Goal: Find specific page/section: Find specific page/section

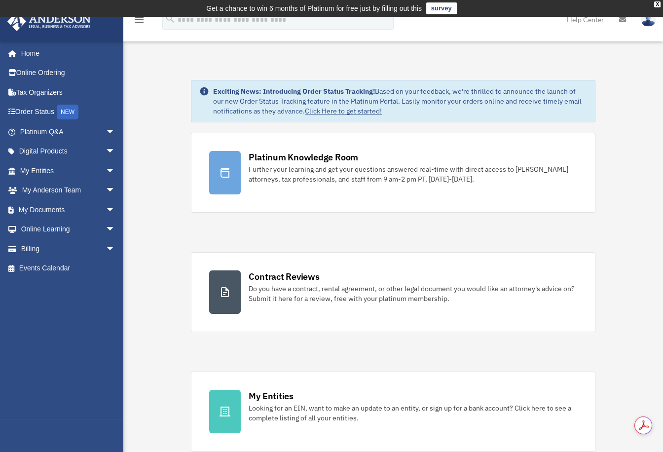
click at [17, 53] on span at bounding box center [17, 53] width 7 height 7
click at [43, 170] on link "My Entities arrow_drop_down" at bounding box center [68, 171] width 123 height 20
click at [106, 168] on span "arrow_drop_down" at bounding box center [116, 171] width 20 height 20
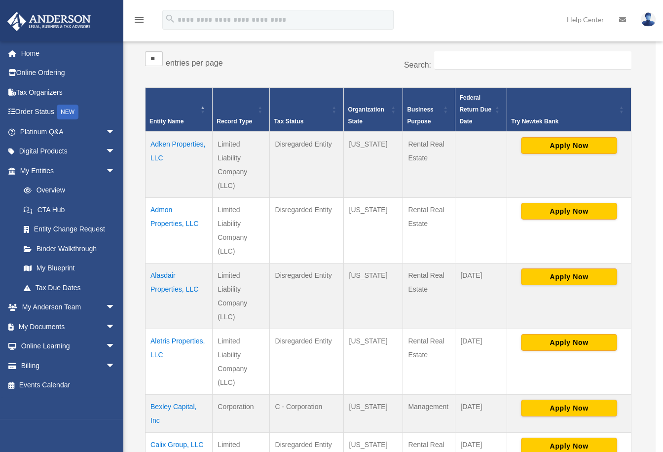
scroll to position [179, 0]
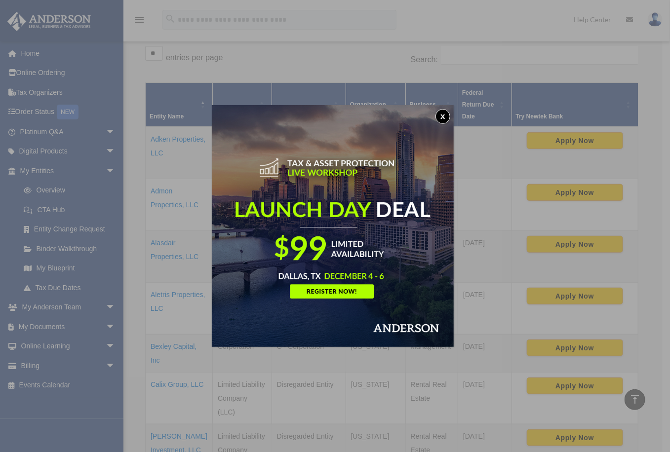
click at [449, 114] on button "x" at bounding box center [442, 116] width 15 height 15
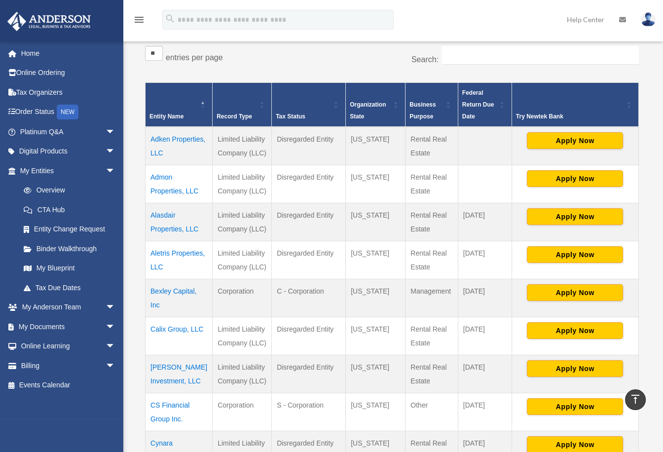
click at [183, 136] on td "Adken Properties, LLC" at bounding box center [179, 146] width 67 height 38
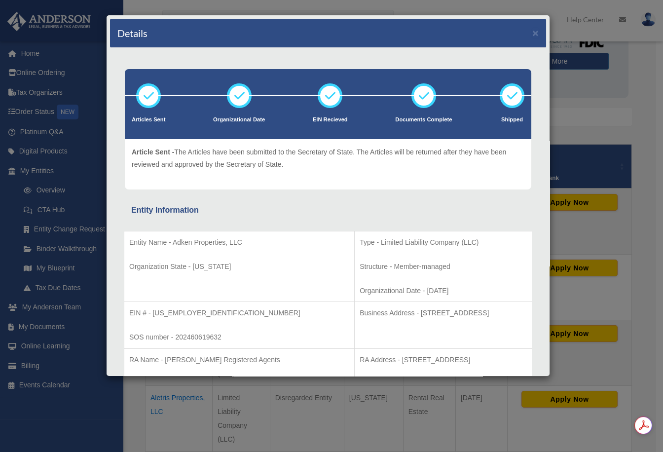
scroll to position [0, 0]
click at [189, 247] on p "Entity Name - Adken Properties, LLC" at bounding box center [239, 242] width 220 height 12
drag, startPoint x: 172, startPoint y: 239, endPoint x: 234, endPoint y: 241, distance: 62.2
click at [240, 240] on p "Entity Name - Adken Properties, LLC" at bounding box center [239, 242] width 220 height 12
copy p "Adken Properties, LLC"
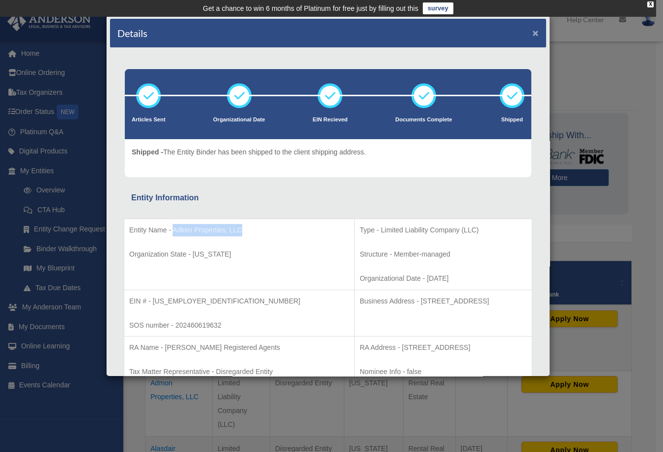
click at [532, 32] on button "×" at bounding box center [535, 33] width 6 height 10
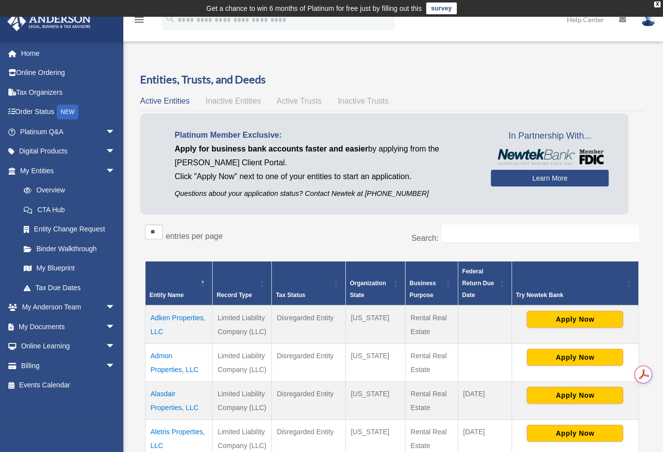
click at [161, 370] on td "Admon Properties, LLC" at bounding box center [179, 362] width 67 height 38
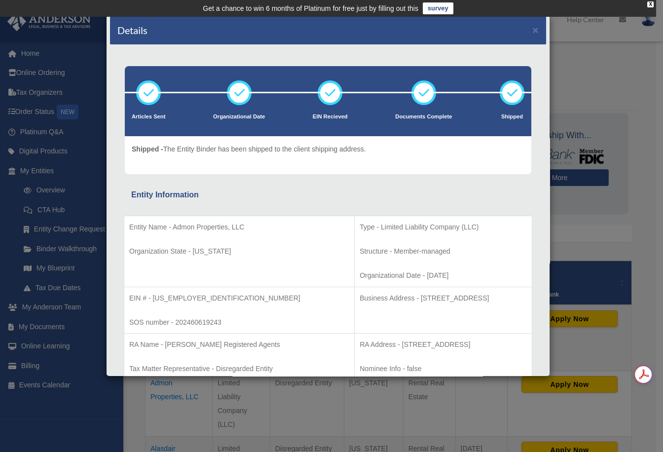
scroll to position [1, 0]
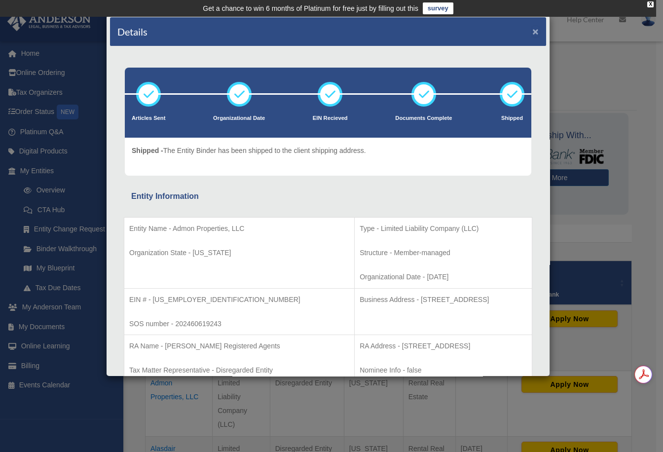
click at [532, 31] on button "×" at bounding box center [535, 31] width 6 height 10
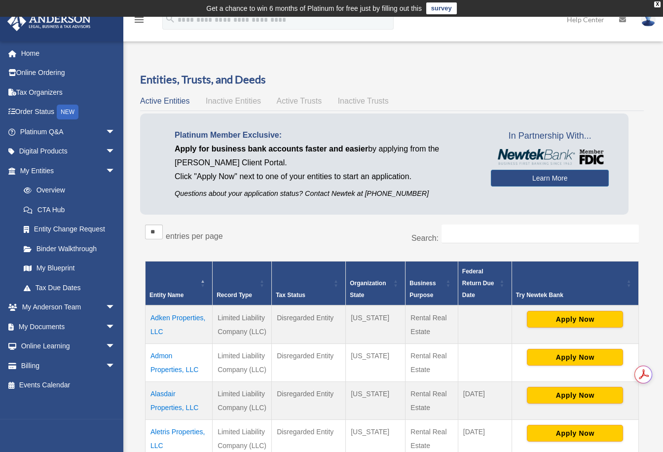
click at [166, 367] on td "Admon Properties, LLC" at bounding box center [179, 362] width 67 height 38
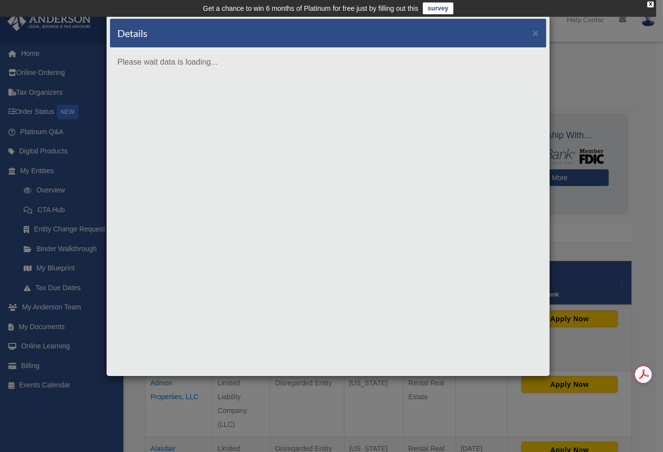
scroll to position [0, 0]
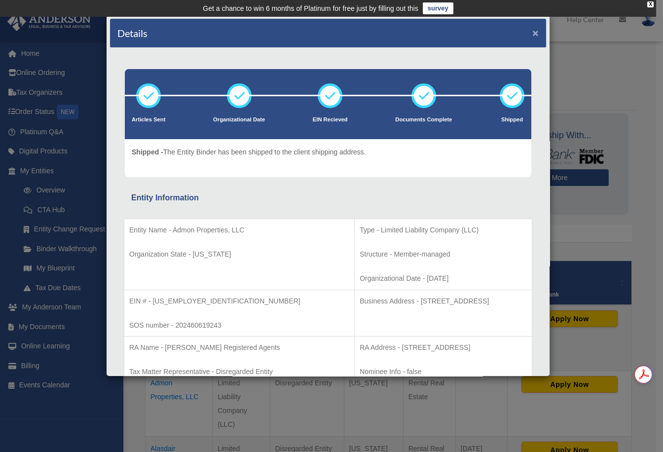
click at [532, 31] on button "×" at bounding box center [535, 33] width 6 height 10
